Goal: Check status: Check status

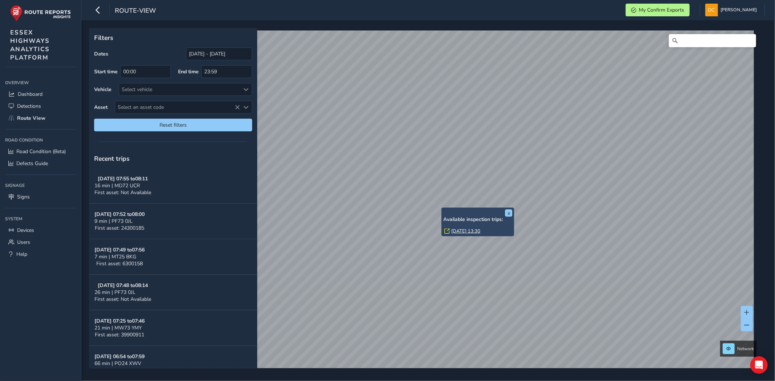
click at [455, 229] on link "Thu, 11 Sep, 13:30" at bounding box center [465, 231] width 29 height 7
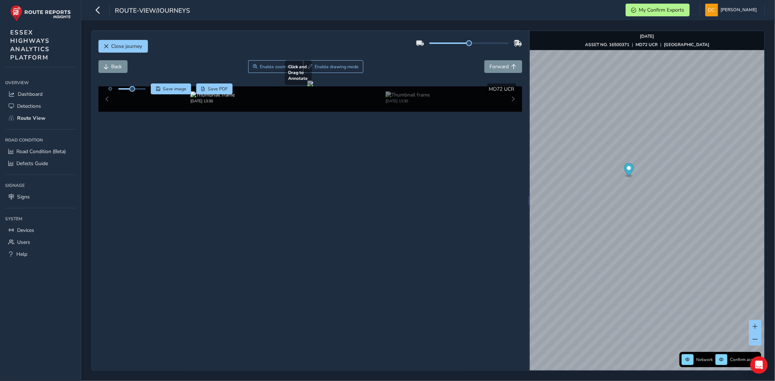
click at [313, 86] on div at bounding box center [310, 84] width 6 height 6
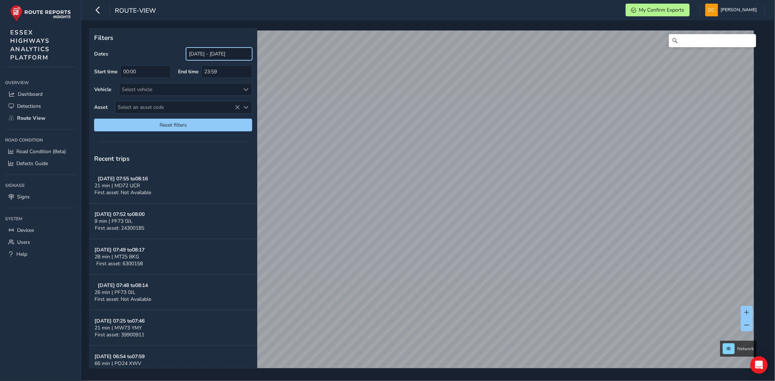
click at [214, 56] on input "[DATE] - [DATE]" at bounding box center [219, 54] width 66 height 13
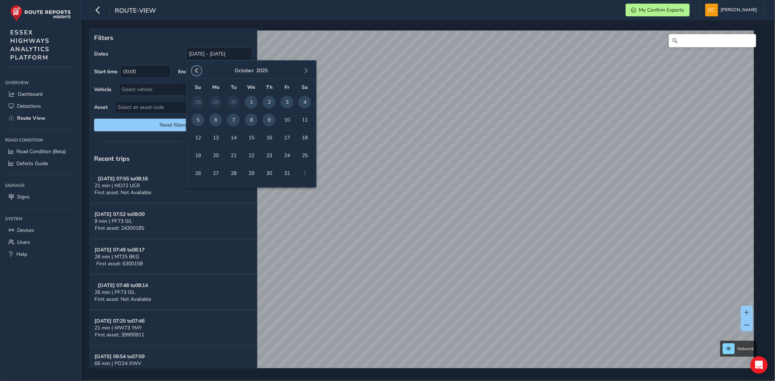
click at [195, 70] on span "button" at bounding box center [196, 70] width 5 height 5
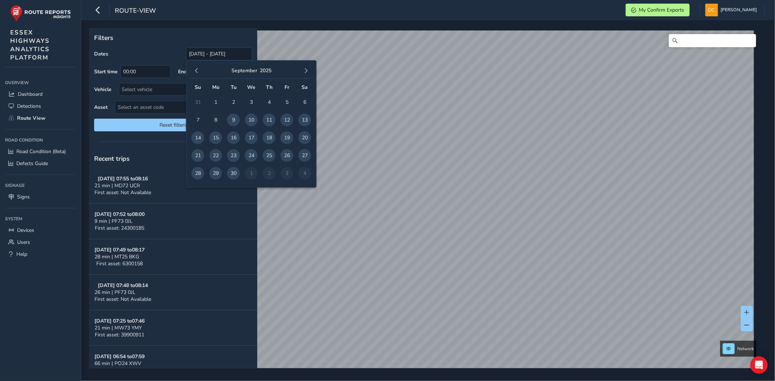
click at [195, 70] on span "button" at bounding box center [196, 70] width 5 height 5
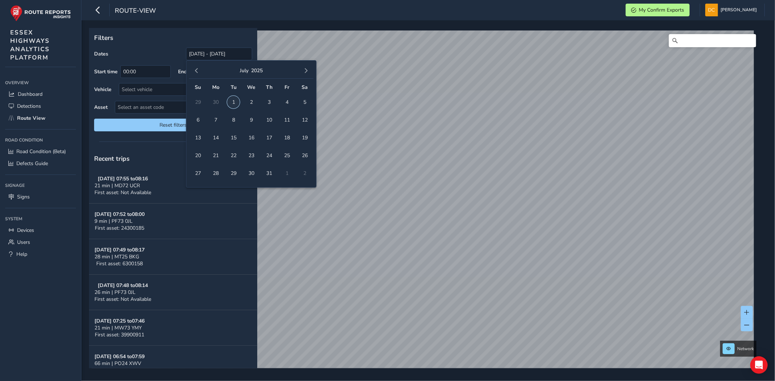
drag, startPoint x: 236, startPoint y: 102, endPoint x: 252, endPoint y: 97, distance: 16.4
click at [235, 102] on span "1" at bounding box center [233, 102] width 13 height 13
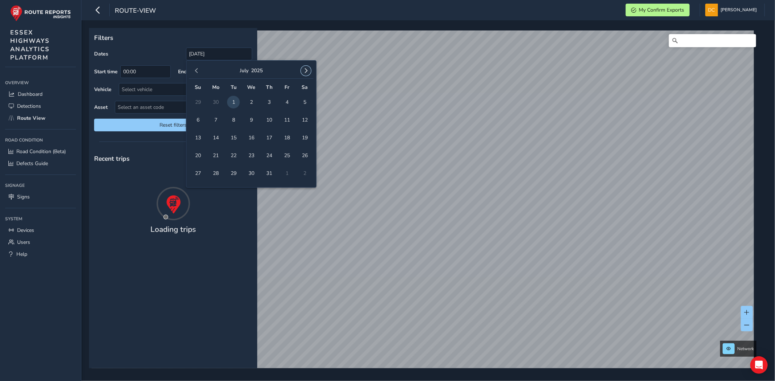
click at [306, 70] on span "button" at bounding box center [305, 70] width 5 height 5
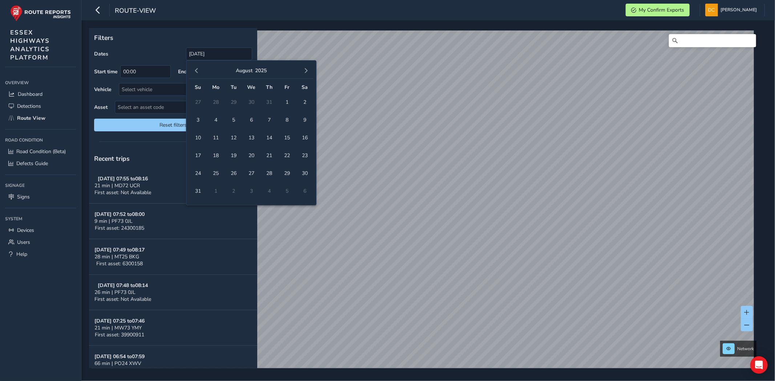
click at [306, 70] on span "button" at bounding box center [305, 70] width 5 height 5
click at [270, 120] on span "9" at bounding box center [269, 120] width 13 height 13
type input "[DATE] - [DATE]"
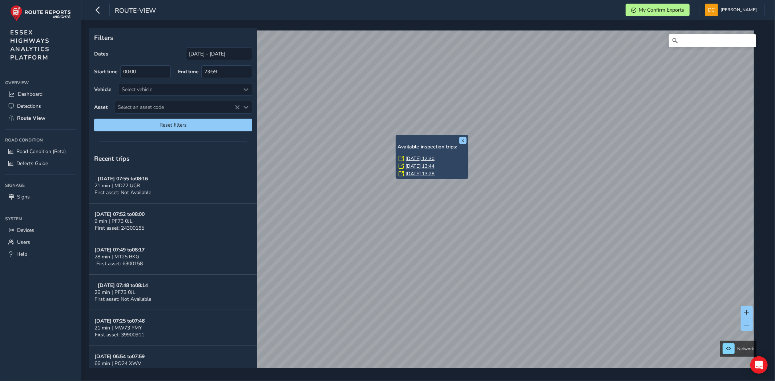
click at [409, 158] on link "[DATE] 12:30" at bounding box center [419, 158] width 29 height 7
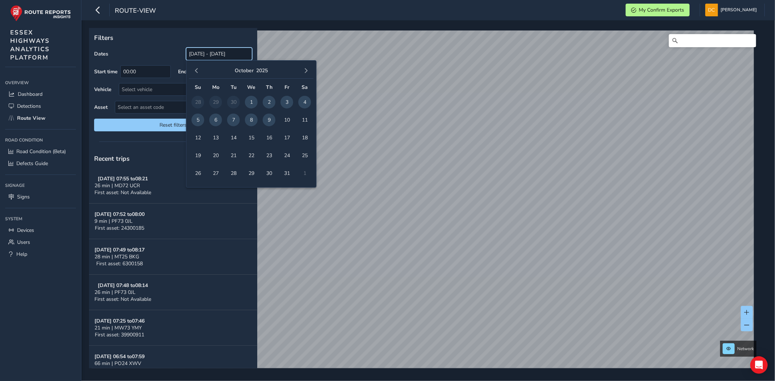
click at [199, 50] on input "[DATE] - [DATE]" at bounding box center [219, 54] width 66 height 13
click at [202, 73] on div "[DATE]" at bounding box center [251, 71] width 125 height 16
click at [199, 72] on button "button" at bounding box center [196, 71] width 10 height 10
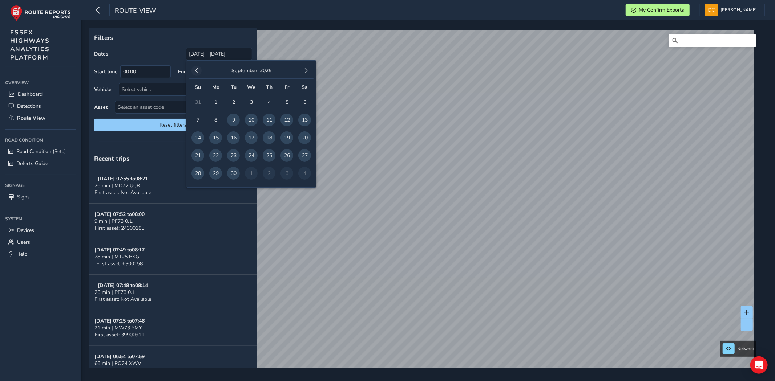
click at [197, 71] on span "button" at bounding box center [196, 70] width 5 height 5
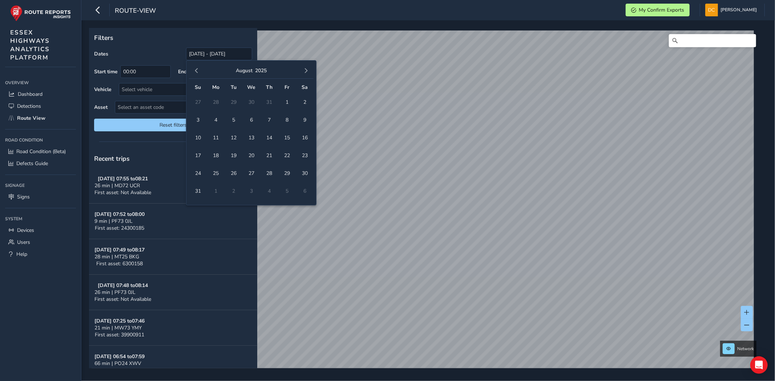
click at [197, 70] on span "button" at bounding box center [196, 70] width 5 height 5
click at [236, 102] on span "1" at bounding box center [233, 102] width 13 height 13
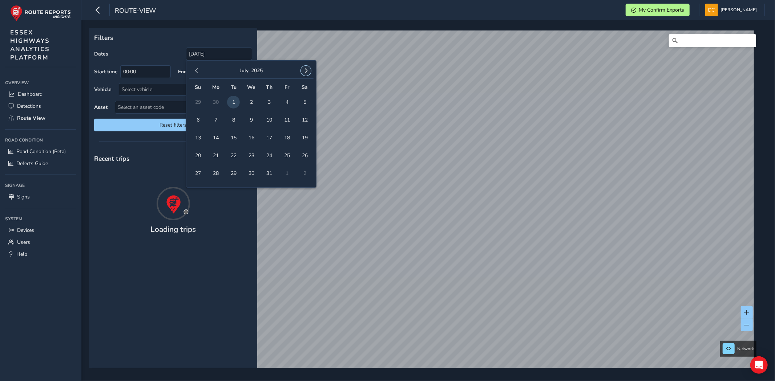
click at [301, 72] on button "button" at bounding box center [306, 71] width 10 height 10
click at [304, 70] on span "button" at bounding box center [305, 70] width 5 height 5
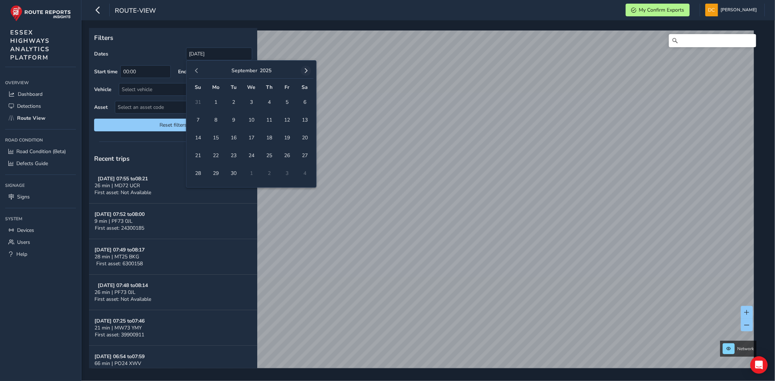
click at [303, 73] on span "button" at bounding box center [305, 70] width 5 height 5
click at [267, 118] on span "9" at bounding box center [269, 120] width 13 height 13
type input "[DATE] - [DATE]"
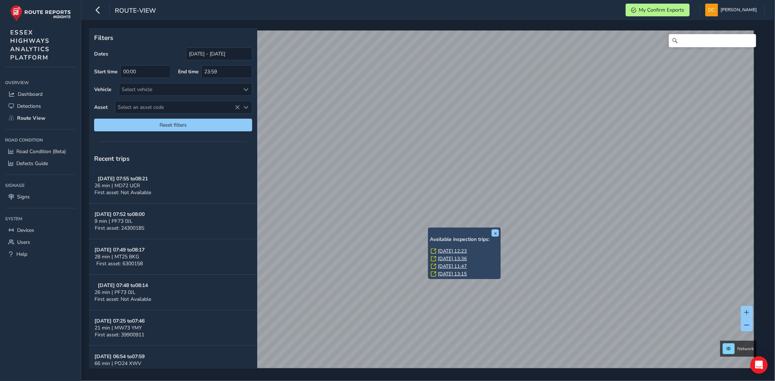
click at [445, 249] on link "[DATE] 12:23" at bounding box center [452, 251] width 29 height 7
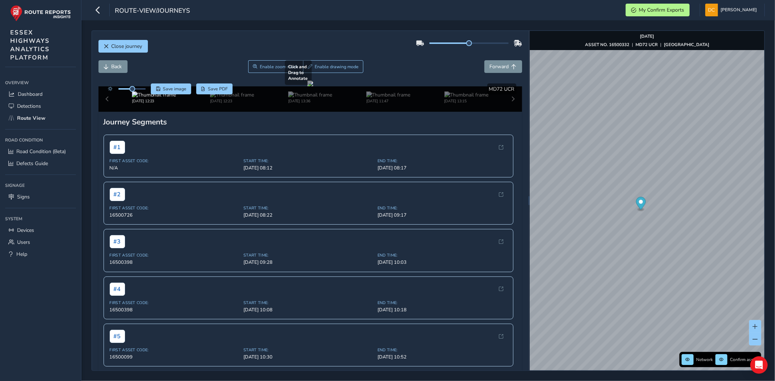
click at [398, 207] on div "Close journey Back Enable zoom mode Enable drawing mode Forward Click and Drag …" at bounding box center [428, 201] width 673 height 341
drag, startPoint x: 322, startPoint y: 206, endPoint x: 282, endPoint y: 207, distance: 39.6
click at [307, 86] on div at bounding box center [310, 84] width 6 height 6
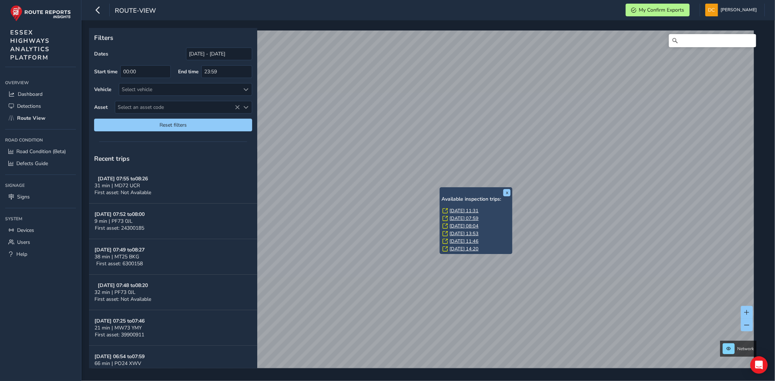
click at [453, 208] on link "Tue, 7 Oct, 11:31" at bounding box center [463, 211] width 29 height 7
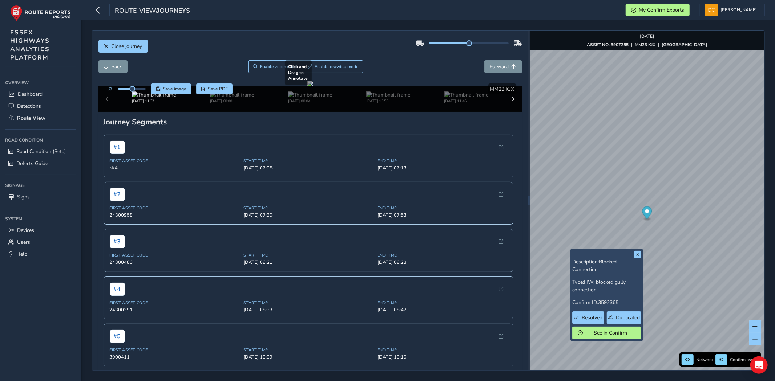
click at [308, 86] on div at bounding box center [310, 84] width 6 height 6
